Goal: Complete application form

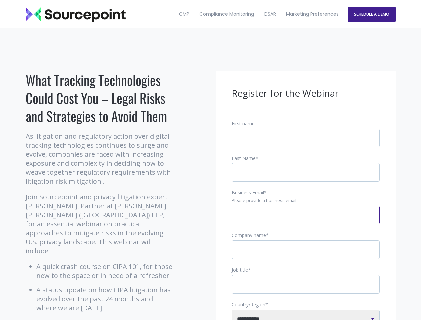
click at [306, 220] on input "Business Email *" at bounding box center [306, 215] width 148 height 19
